Goal: Check status: Check status

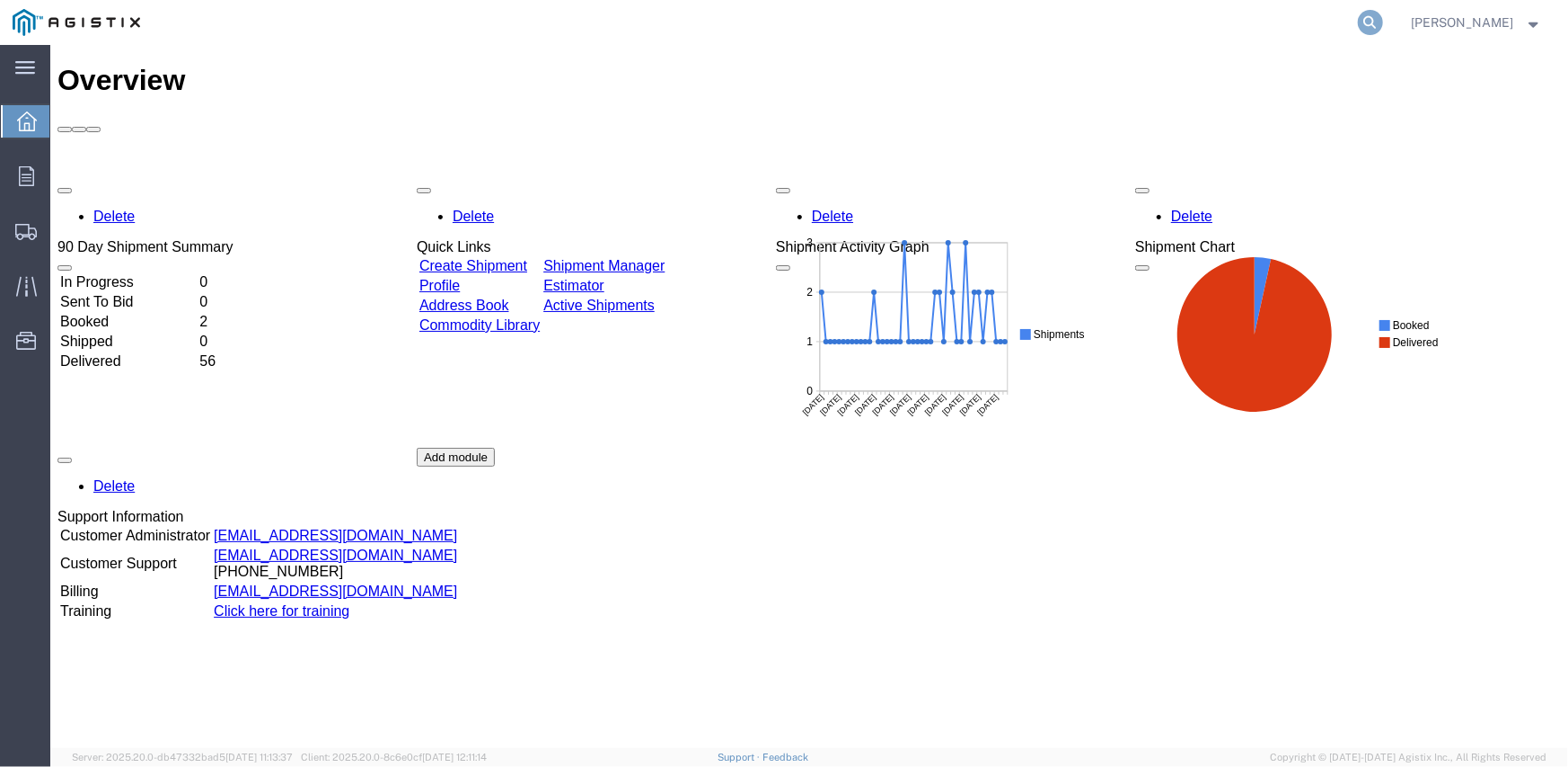
click at [1375, 23] on icon at bounding box center [1370, 22] width 25 height 25
paste input "57038526"
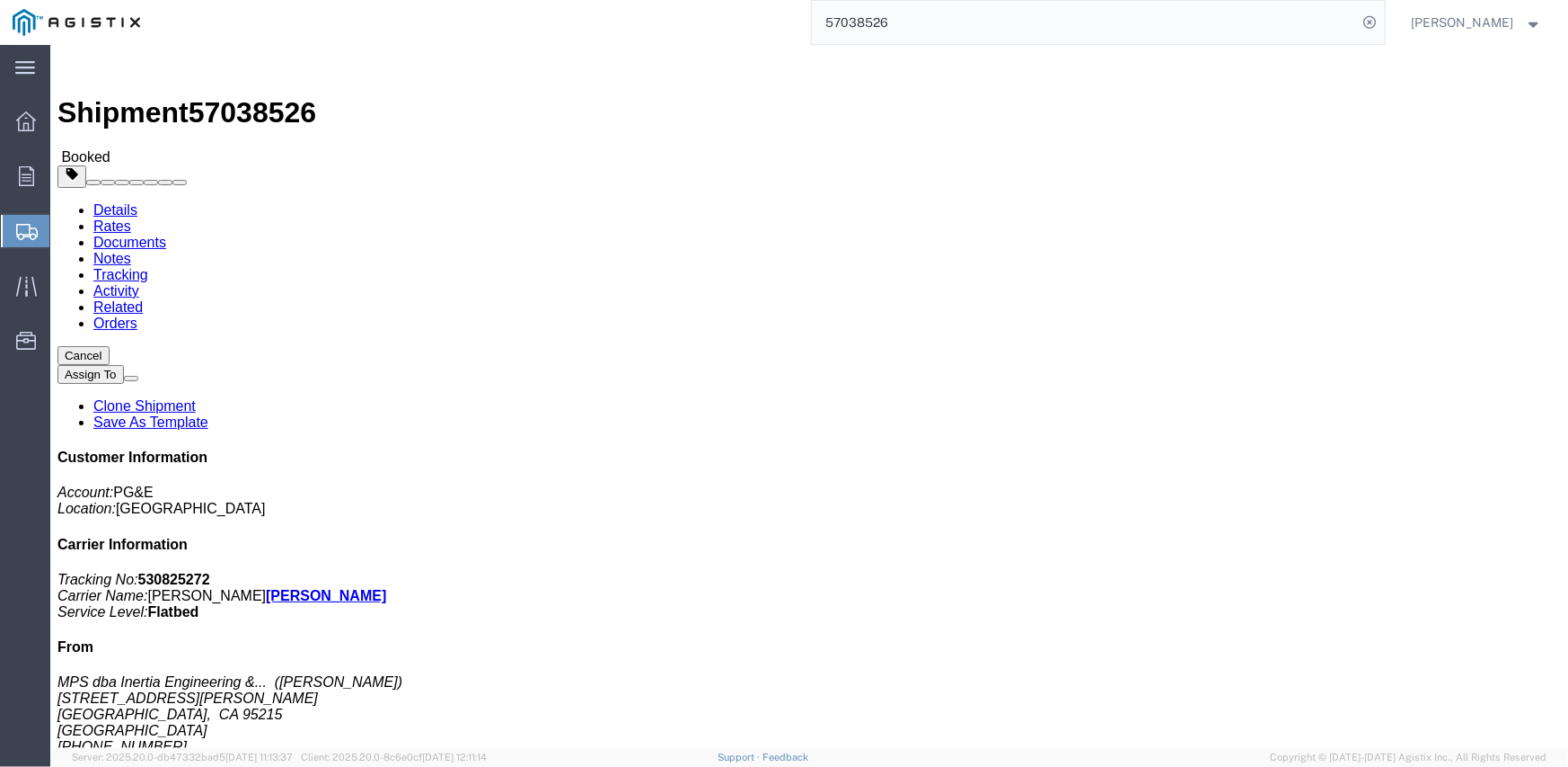
click link "Documents"
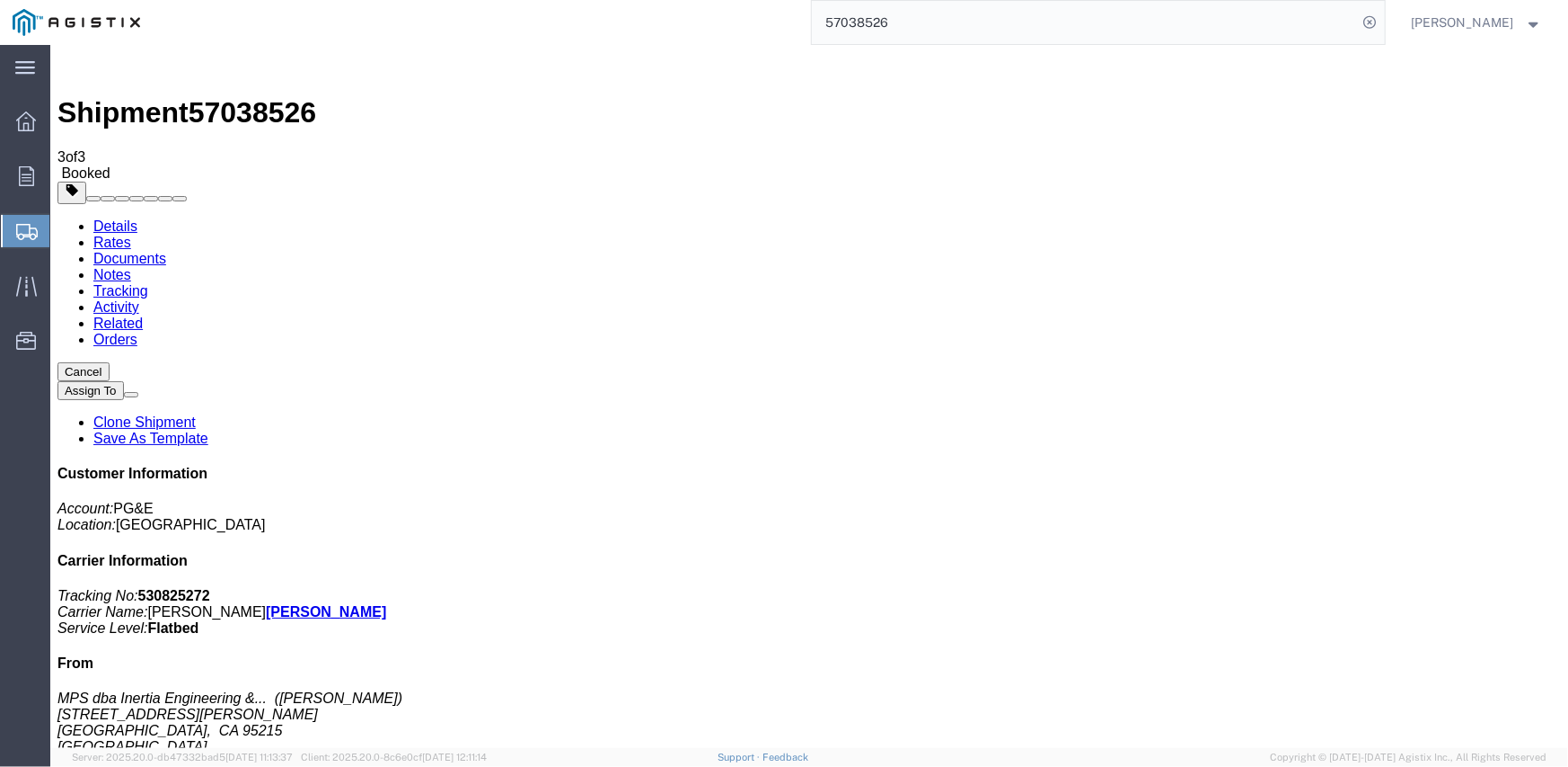
drag, startPoint x: 174, startPoint y: 248, endPoint x: 824, endPoint y: 418, distance: 671.9
click at [852, 8] on input "57038526" at bounding box center [1085, 22] width 546 height 43
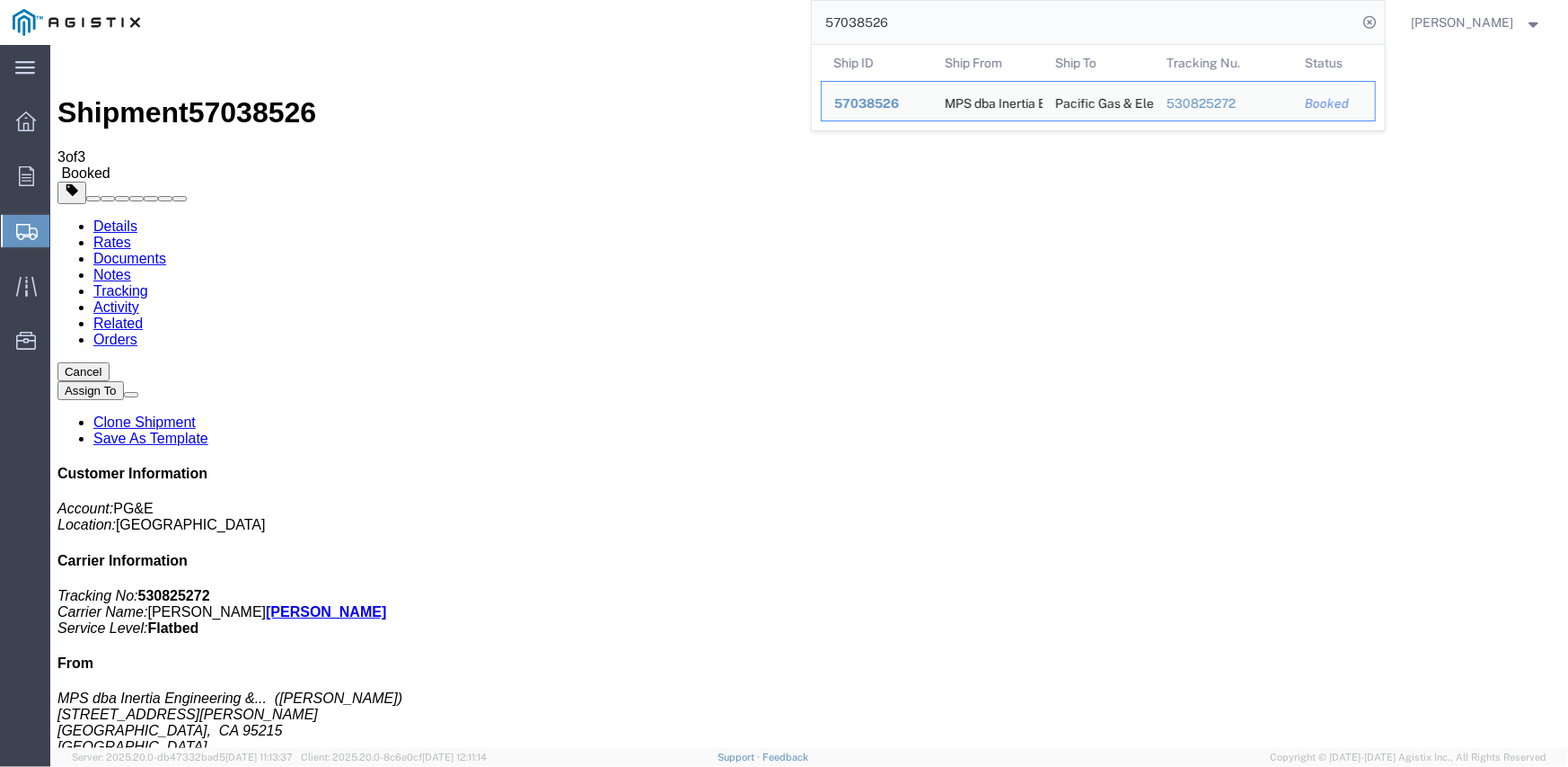
click at [852, 8] on input "57038526" at bounding box center [1085, 22] width 546 height 43
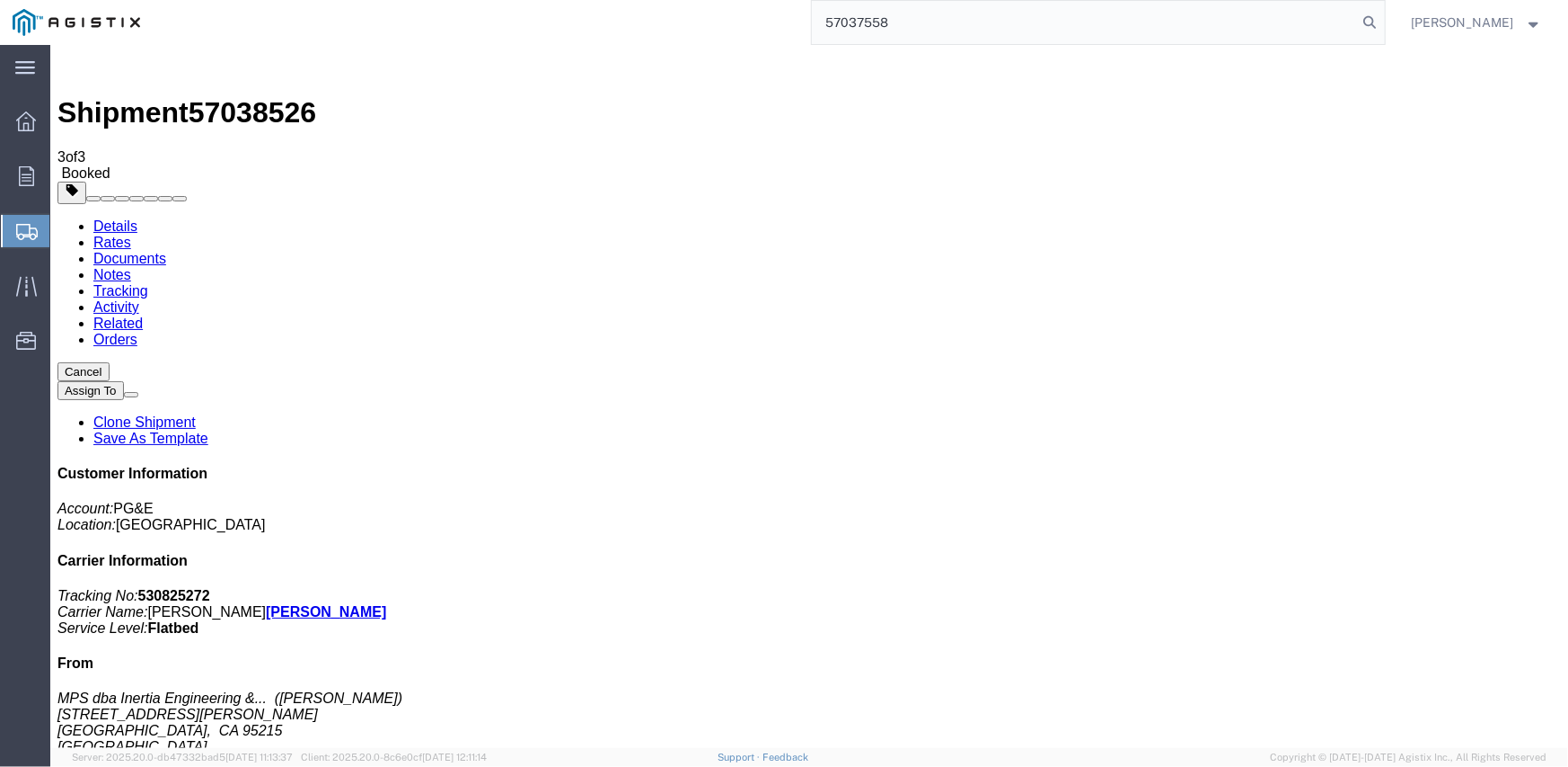
type input "57037558"
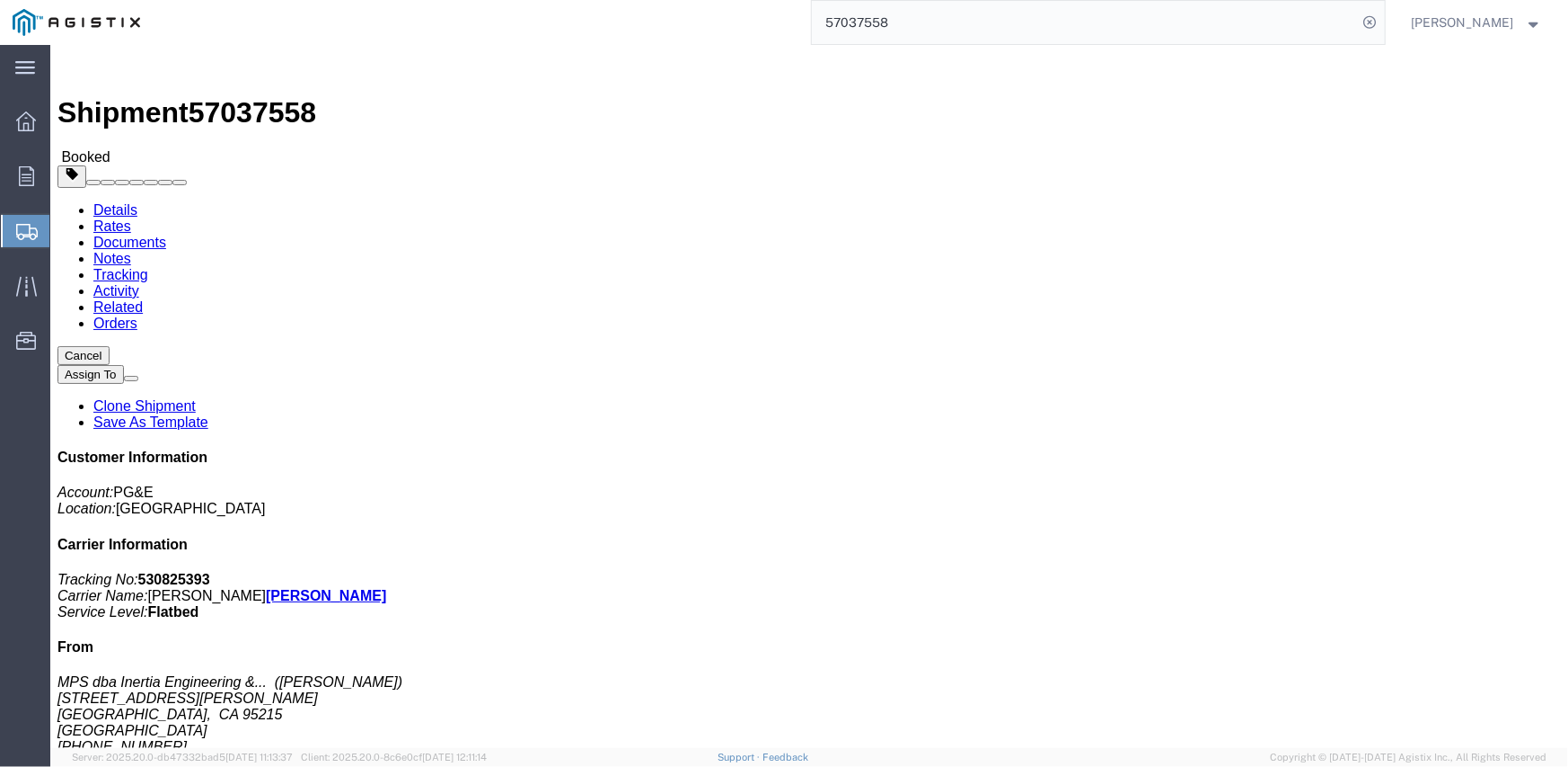
click link "Documents"
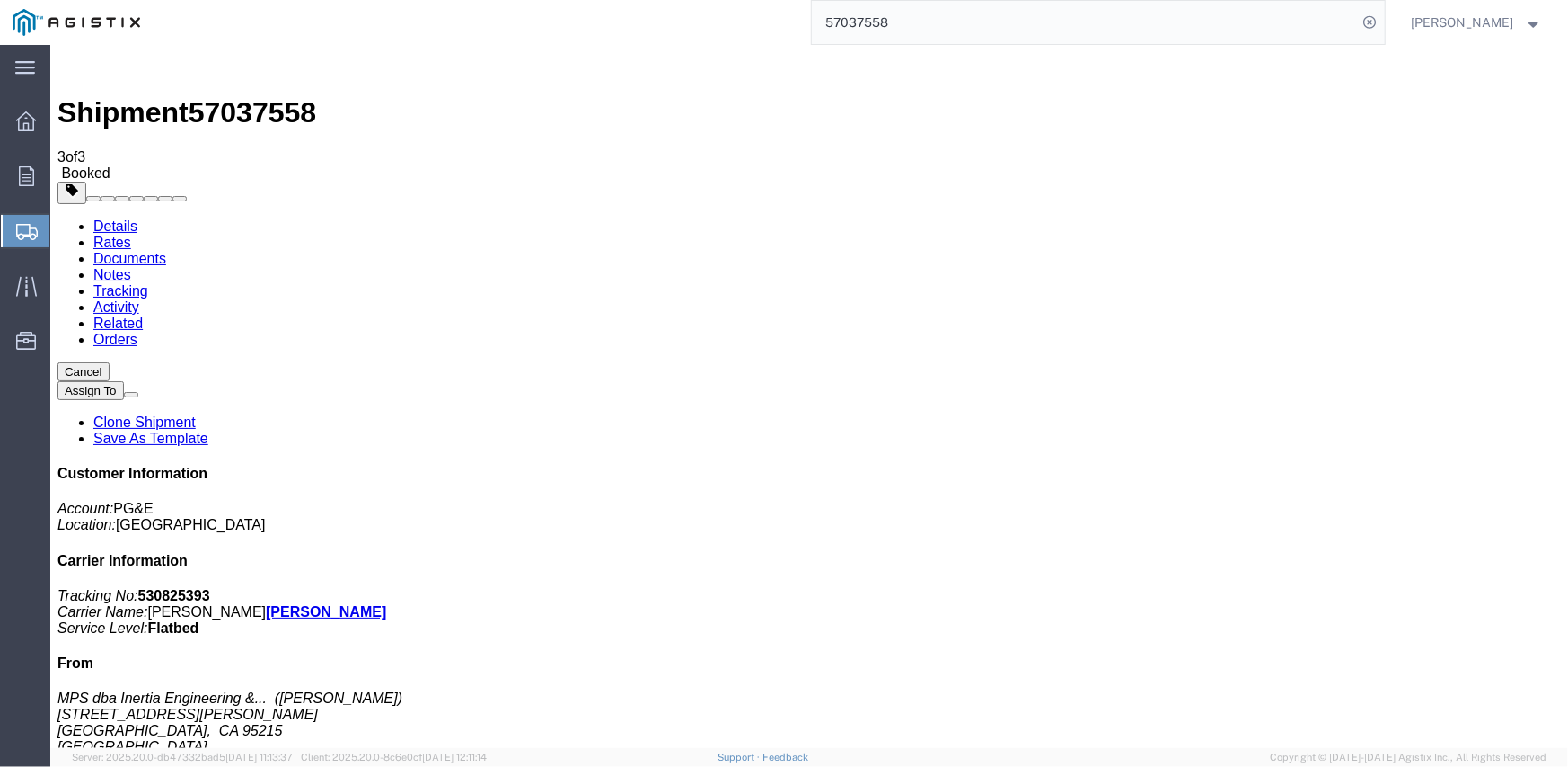
click at [148, 282] on link "Tracking" at bounding box center [120, 289] width 55 height 15
click at [130, 266] on link "Notes" at bounding box center [111, 274] width 38 height 15
click at [130, 233] on link "Rates" at bounding box center [111, 241] width 38 height 15
